Goal: Check status: Check status

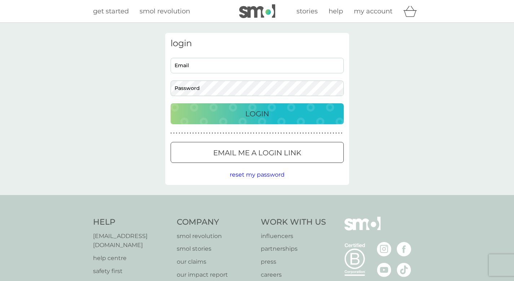
click at [242, 155] on p "Email me a login link" at bounding box center [257, 153] width 88 height 12
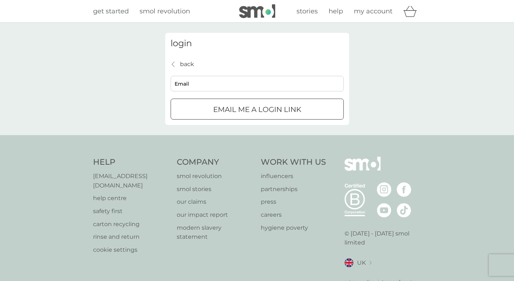
click at [246, 87] on input "Email" at bounding box center [257, 84] width 173 height 16
type input "brand.elena97@gmail.com"
click at [236, 110] on p "Email me a login link" at bounding box center [257, 110] width 88 height 12
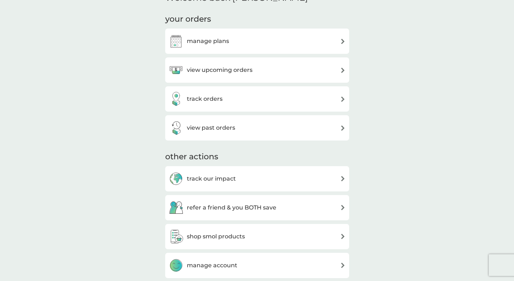
scroll to position [101, 0]
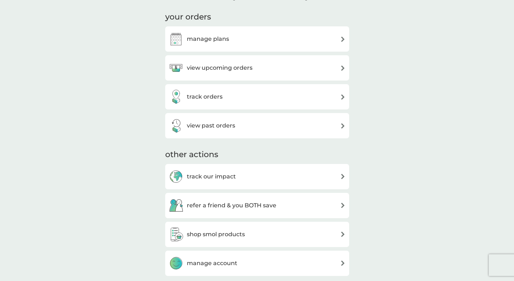
click at [223, 92] on div "track orders" at bounding box center [257, 96] width 177 height 14
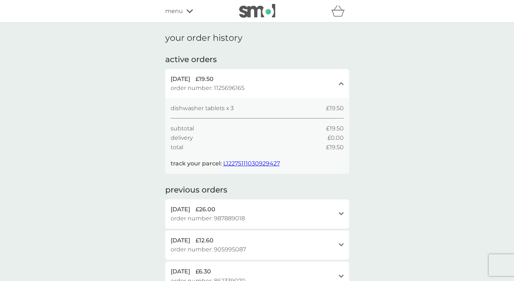
scroll to position [6, 0]
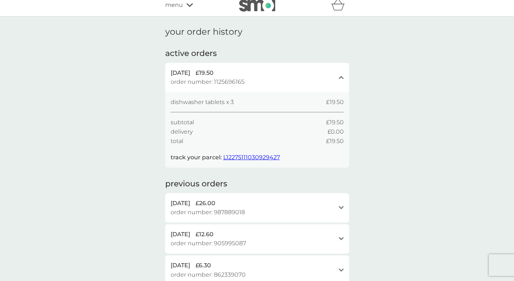
click at [238, 160] on span "L12275111030929427" at bounding box center [251, 157] width 57 height 7
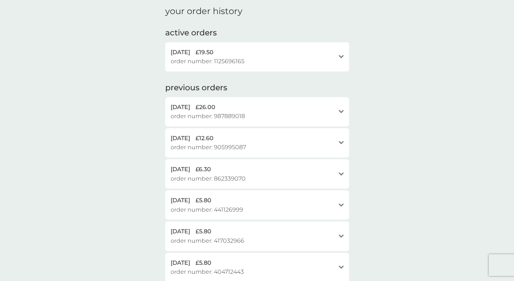
scroll to position [31, 0]
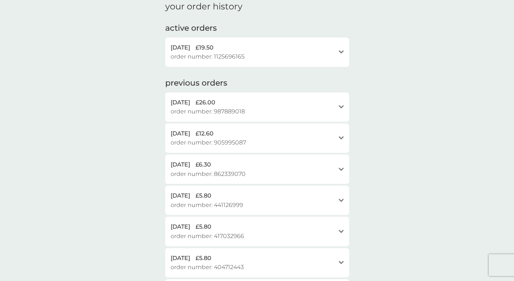
click at [343, 106] on icon at bounding box center [341, 106] width 5 height 3
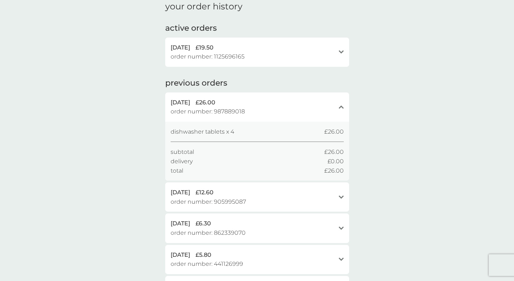
click at [341, 46] on div "open" at bounding box center [341, 52] width 5 height 18
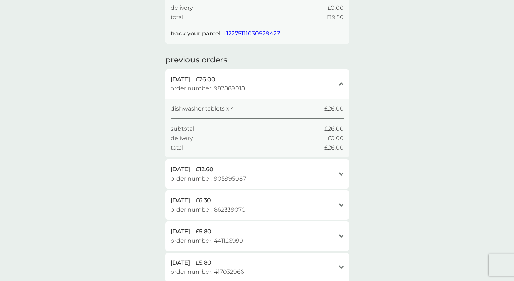
scroll to position [133, 0]
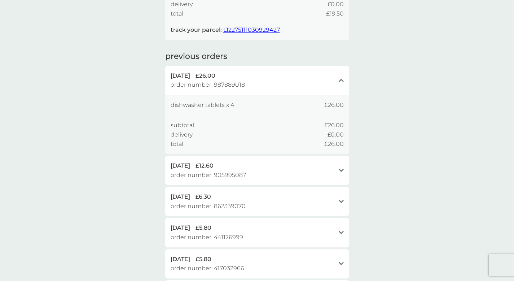
click at [337, 195] on div "[DATE] £6.30 order number: 862339070 open" at bounding box center [257, 201] width 184 height 29
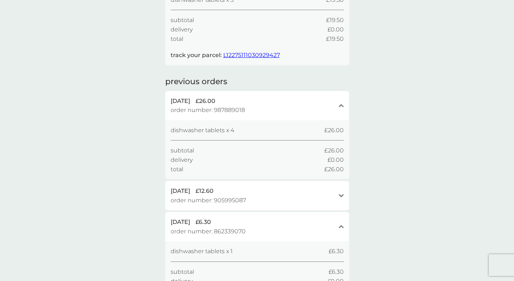
scroll to position [106, 0]
